Goal: Task Accomplishment & Management: Use online tool/utility

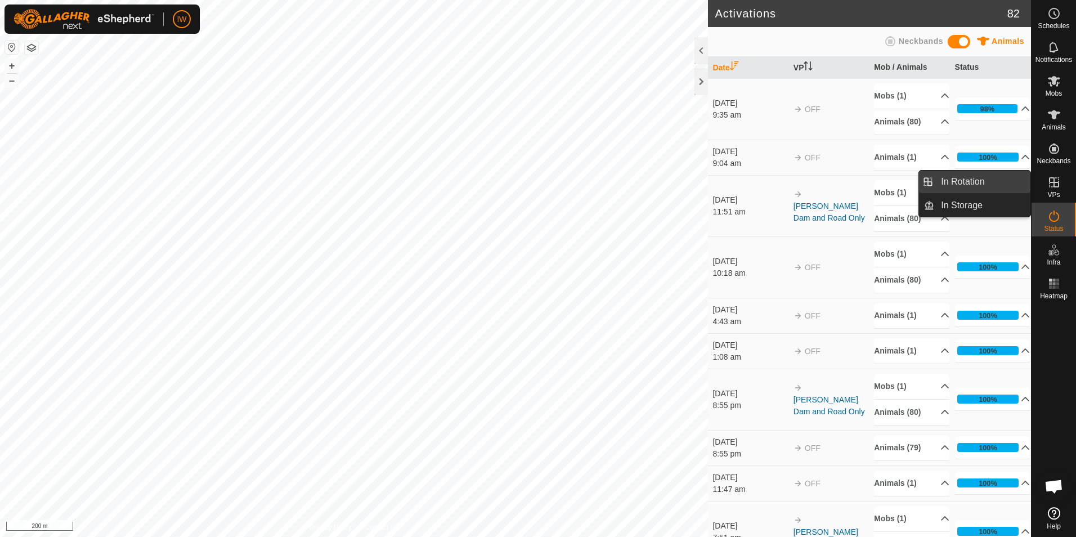
click at [990, 181] on link "In Rotation" at bounding box center [983, 182] width 96 height 23
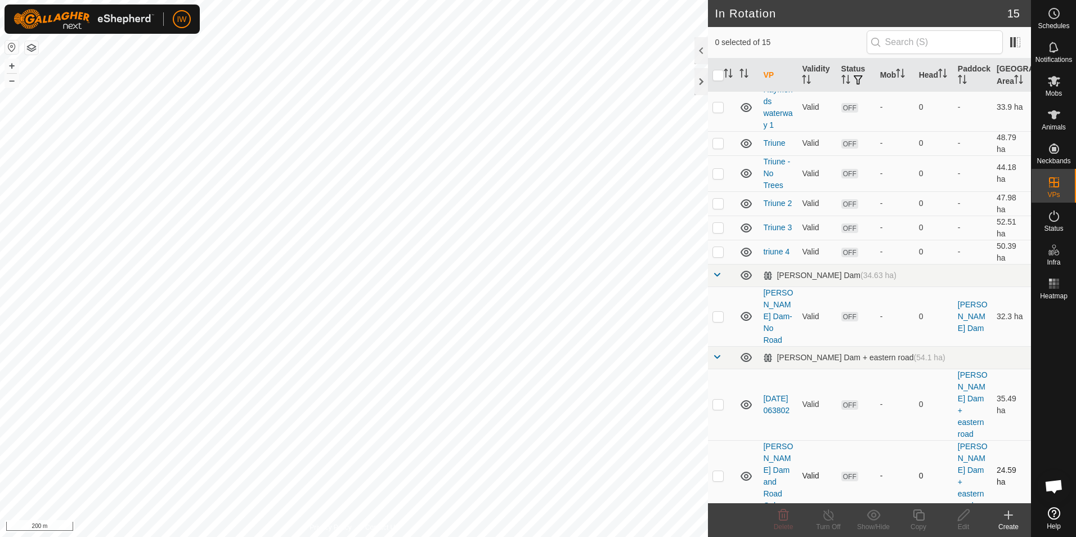
scroll to position [56, 0]
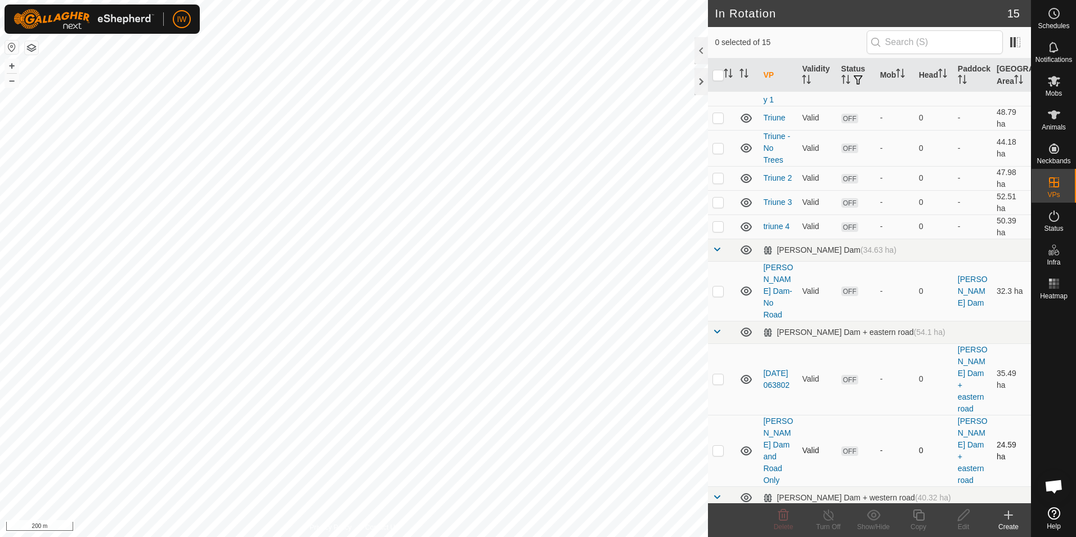
click at [725, 415] on td at bounding box center [721, 451] width 27 height 72
checkbox input "true"
click at [962, 510] on icon at bounding box center [964, 515] width 14 height 14
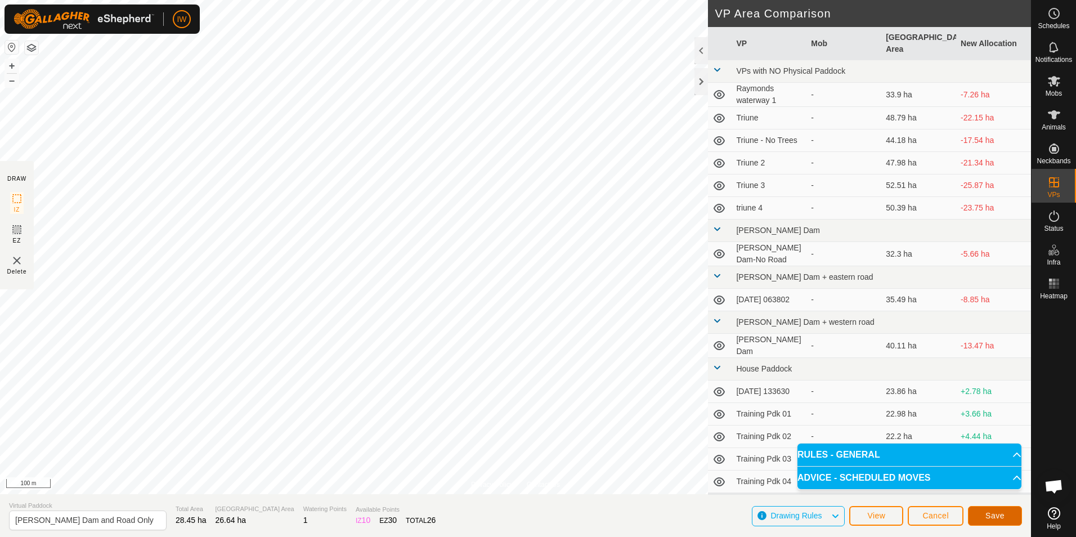
click at [994, 519] on span "Save" at bounding box center [995, 515] width 19 height 9
